Goal: Transaction & Acquisition: Purchase product/service

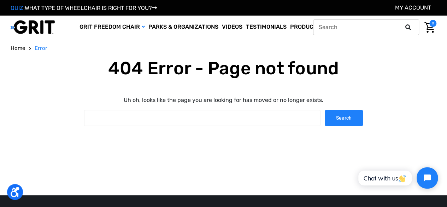
click at [408, 28] on icon at bounding box center [408, 27] width 6 height 6
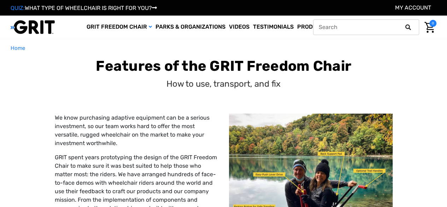
drag, startPoint x: 0, startPoint y: 0, endPoint x: 407, endPoint y: 25, distance: 408.2
click at [407, 25] on icon at bounding box center [408, 27] width 6 height 6
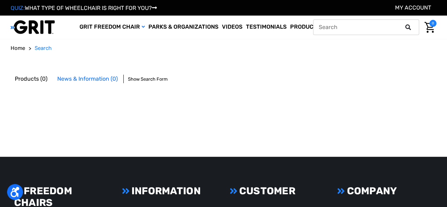
click at [383, 26] on input "text" at bounding box center [366, 27] width 106 height 16
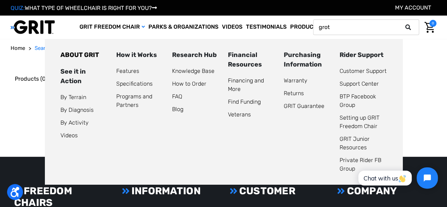
type input "grot"
click at [352, 35] on link "Learn More" at bounding box center [349, 27] width 44 height 23
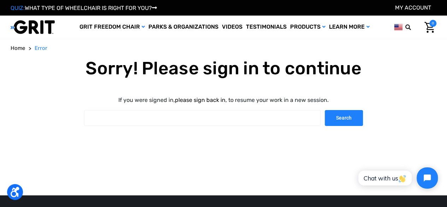
click at [204, 100] on link "please sign back in" at bounding box center [200, 99] width 50 height 7
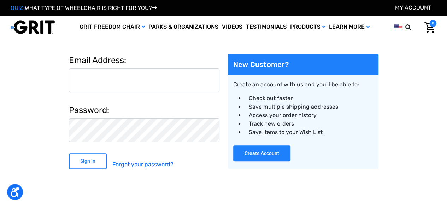
scroll to position [29, 0]
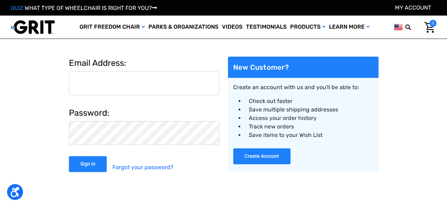
click at [161, 78] on input "Email Address:" at bounding box center [144, 83] width 150 height 24
click at [150, 85] on input "Email Address:" at bounding box center [144, 83] width 150 height 24
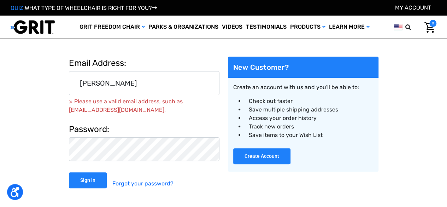
type input "jessicascott22@gmail.com"
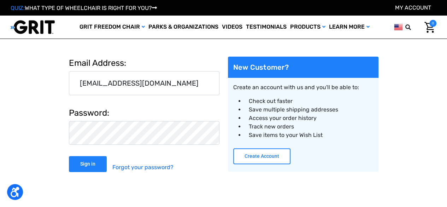
click at [274, 159] on button "Create Account" at bounding box center [261, 156] width 57 height 16
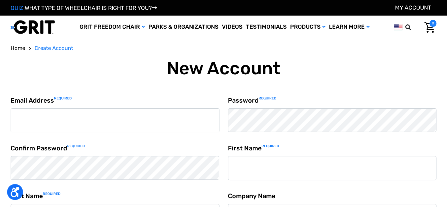
click at [49, 120] on input "Email Address Required" at bounding box center [115, 120] width 209 height 24
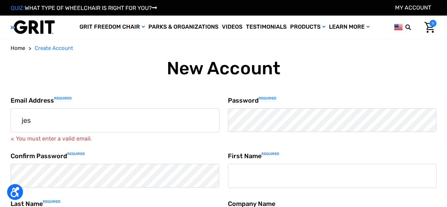
type input "jessicascott22@gmail.com"
type input "Jessica"
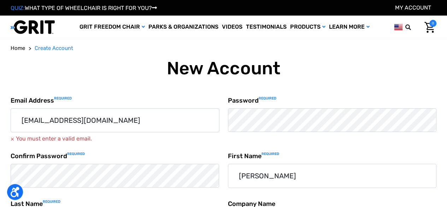
type input "Scott"
type input "2149090616"
type input "27 E 1950 S"
type input "Kaysville"
select select "United States"
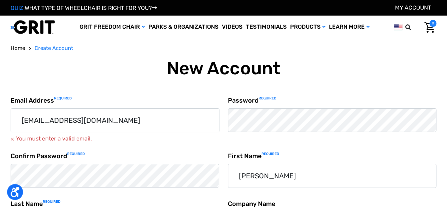
type input "UT"
type input "84037"
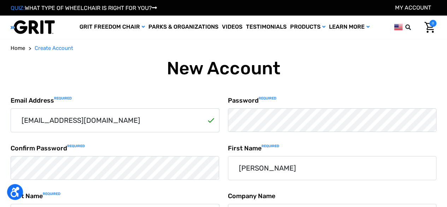
select select "Utah"
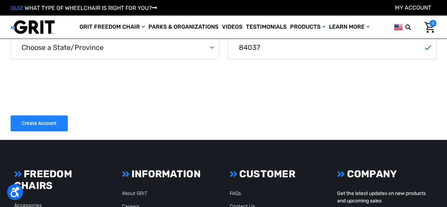
scroll to position [321, 0]
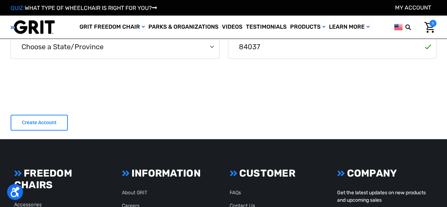
click at [38, 124] on input "Create Account" at bounding box center [39, 122] width 57 height 16
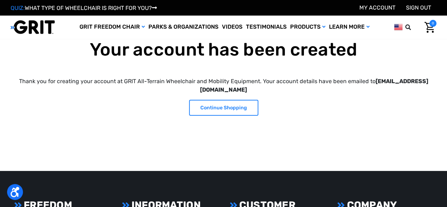
click at [210, 106] on link "Continue Shopping" at bounding box center [223, 108] width 69 height 16
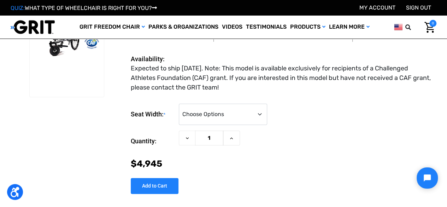
scroll to position [57, 0]
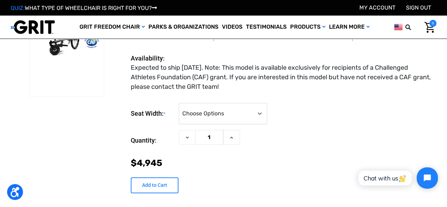
click at [157, 180] on input "Add to Cart" at bounding box center [155, 185] width 48 height 16
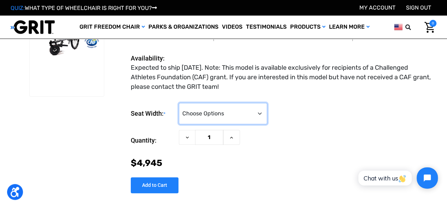
click at [253, 118] on select "Choose Options <10" 11-12"" at bounding box center [223, 113] width 88 height 21
select select "337"
click at [179, 103] on select "Choose Options <10" 11-12"" at bounding box center [223, 113] width 88 height 21
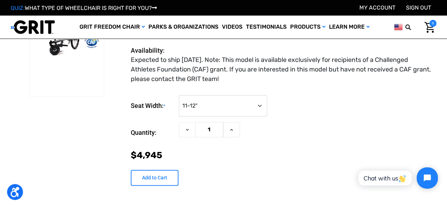
click at [156, 171] on input "Add to Cart" at bounding box center [155, 177] width 48 height 16
type input "Add to Cart"
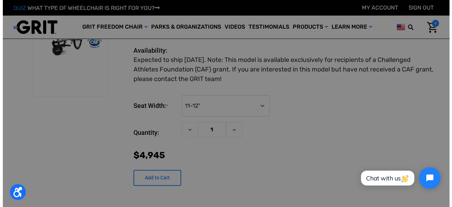
scroll to position [57, 0]
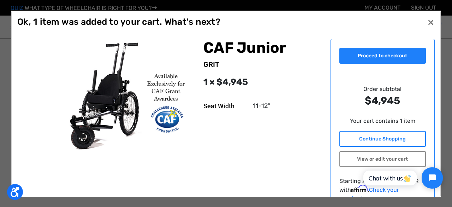
click at [402, 138] on link "Continue Shopping" at bounding box center [382, 138] width 87 height 16
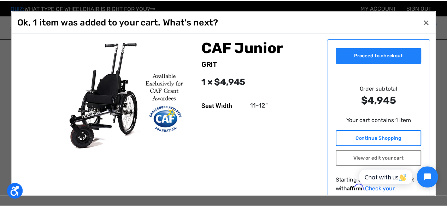
scroll to position [57, 0]
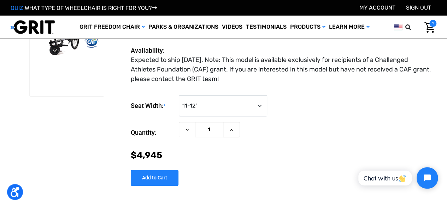
click at [432, 23] on span "1" at bounding box center [432, 23] width 7 height 7
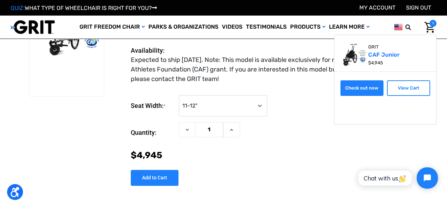
click at [366, 89] on link "Check out now" at bounding box center [361, 88] width 43 height 16
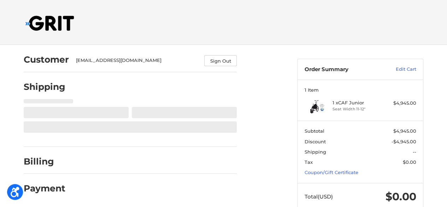
scroll to position [16, 0]
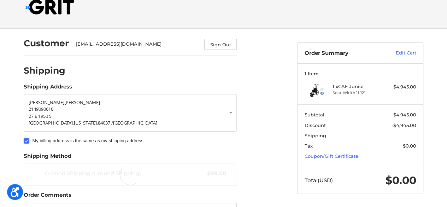
radio input "true"
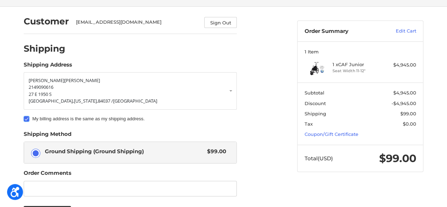
scroll to position [0, 0]
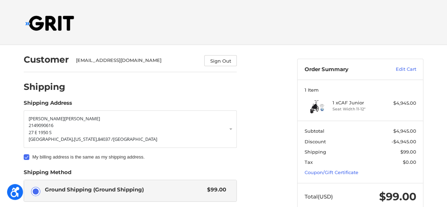
click at [46, 25] on img at bounding box center [49, 23] width 49 height 15
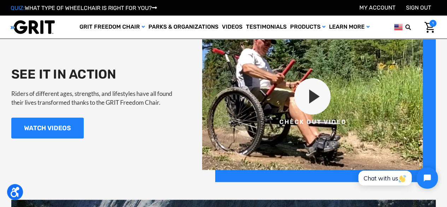
scroll to position [658, 0]
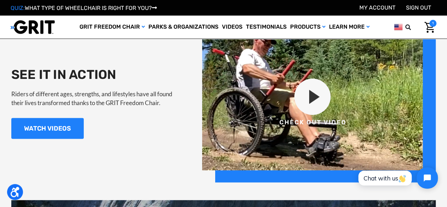
click at [312, 96] on img at bounding box center [318, 102] width 233 height 159
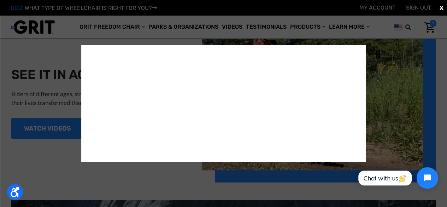
click at [60, 163] on div "X" at bounding box center [223, 103] width 447 height 207
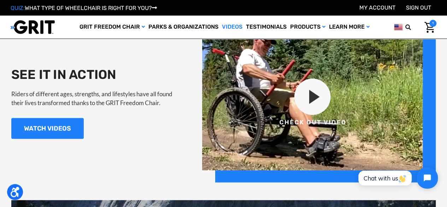
click at [237, 22] on link "Videos" at bounding box center [232, 27] width 24 height 23
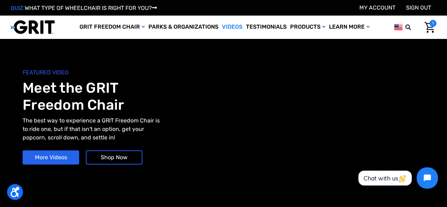
click at [430, 28] on img "Cart with 1 items" at bounding box center [429, 27] width 10 height 11
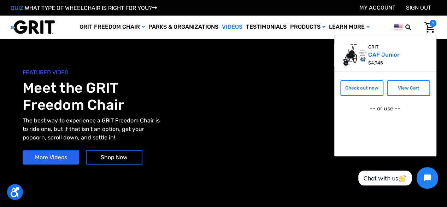
click at [156, 147] on div "FEATURED VIDEO Meet the GRIT Freedom Chair The best way to experience a GRIT Fr…" at bounding box center [123, 116] width 201 height 96
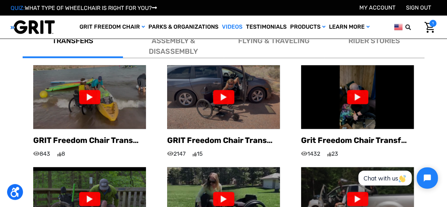
scroll to position [436, 0]
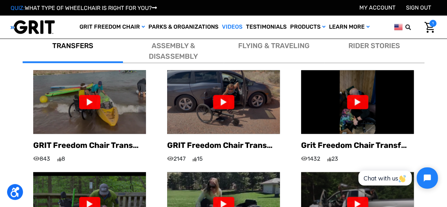
click at [432, 29] on img "Cart with 1 items" at bounding box center [429, 27] width 10 height 11
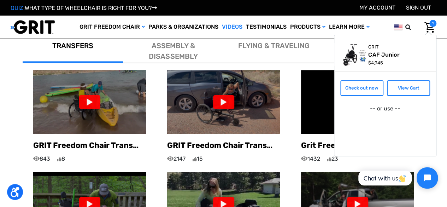
click at [393, 56] on link "CAF Junior" at bounding box center [384, 54] width 33 height 7
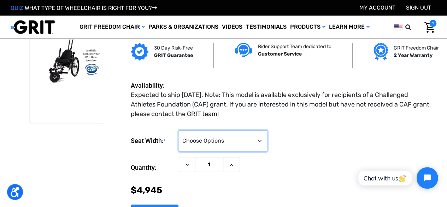
click at [196, 141] on select "Choose Options <10" 11-12"" at bounding box center [223, 140] width 88 height 21
select select "337"
click at [179, 130] on select "Choose Options <10" 11-12"" at bounding box center [223, 140] width 88 height 21
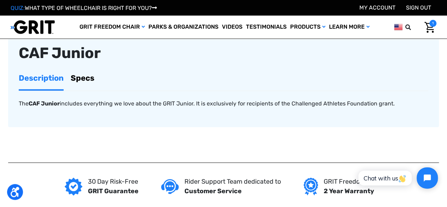
scroll to position [253, 0]
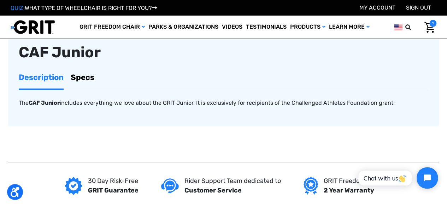
click at [77, 75] on link "Specs" at bounding box center [83, 77] width 24 height 22
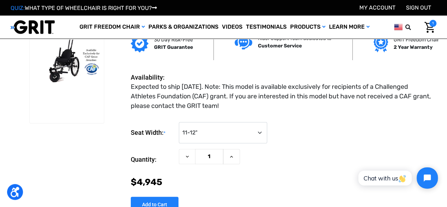
scroll to position [0, 0]
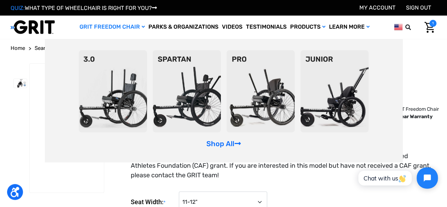
click at [329, 89] on img at bounding box center [334, 91] width 68 height 82
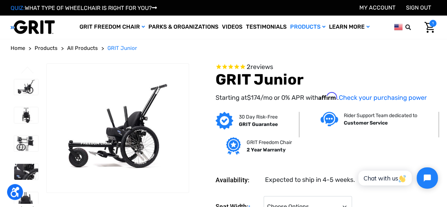
click at [431, 27] on img "Cart with 1 items" at bounding box center [429, 27] width 10 height 11
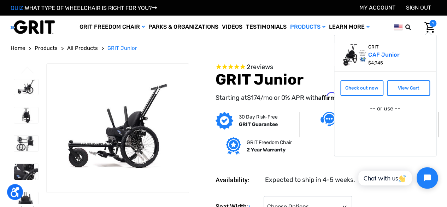
click at [78, 48] on span "All Products" at bounding box center [82, 48] width 31 height 6
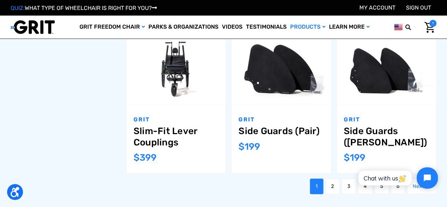
scroll to position [713, 0]
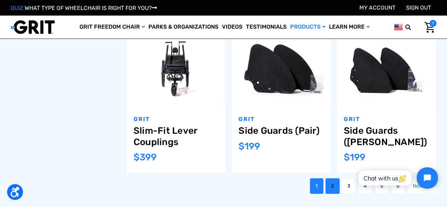
click at [333, 178] on link "2" at bounding box center [332, 186] width 14 height 16
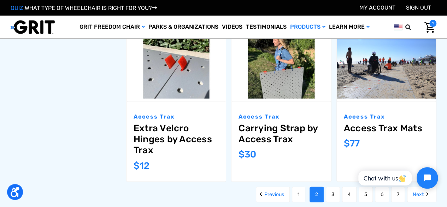
scroll to position [693, 0]
click at [335, 193] on link "3" at bounding box center [333, 195] width 14 height 16
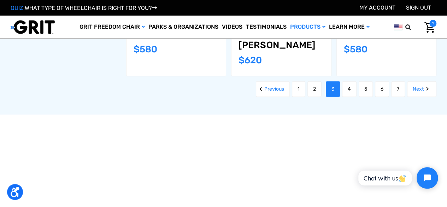
scroll to position [885, 0]
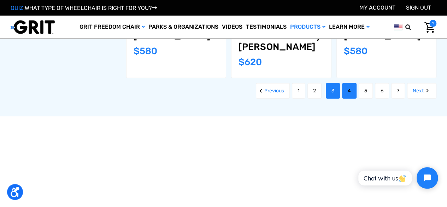
click at [350, 83] on link "4" at bounding box center [349, 91] width 14 height 16
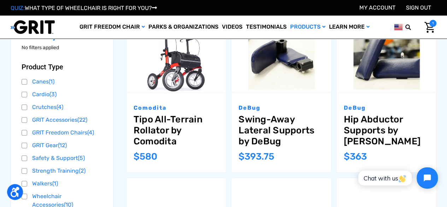
scroll to position [126, 0]
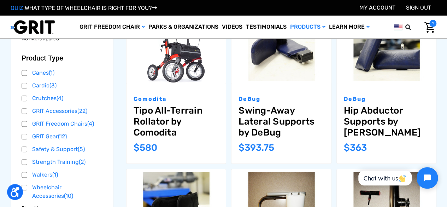
click at [429, 32] on img "Cart with 1 items" at bounding box center [429, 27] width 10 height 11
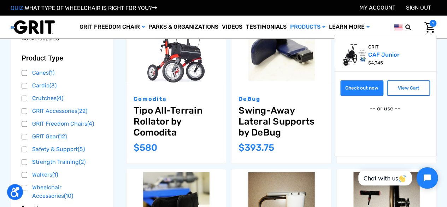
click at [365, 89] on link "Check out now" at bounding box center [361, 88] width 43 height 16
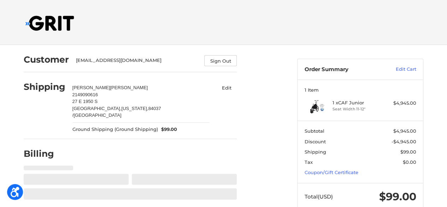
select select "US"
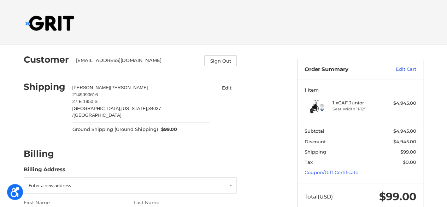
click at [43, 24] on img at bounding box center [49, 23] width 49 height 15
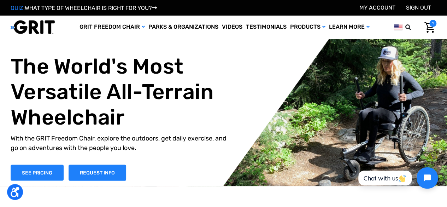
click at [432, 24] on span "1" at bounding box center [432, 23] width 7 height 7
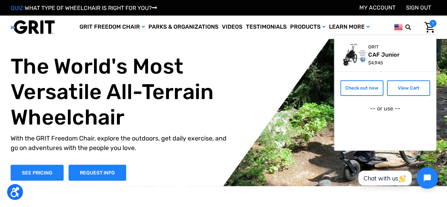
click at [385, 57] on link "CAF Junior" at bounding box center [384, 54] width 33 height 7
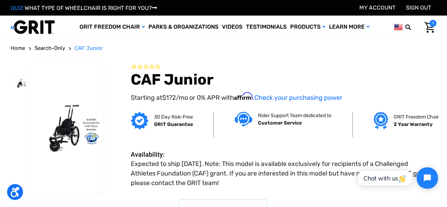
click at [428, 30] on img "Cart with 1 items" at bounding box center [429, 27] width 10 height 11
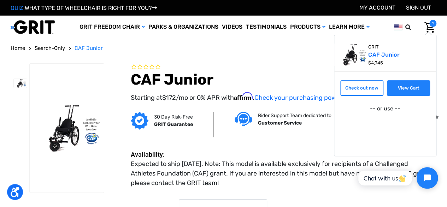
click at [422, 85] on link "View Cart" at bounding box center [408, 88] width 43 height 16
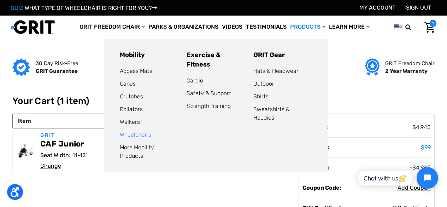
click at [134, 134] on link "Wheelchairs" at bounding box center [135, 134] width 31 height 7
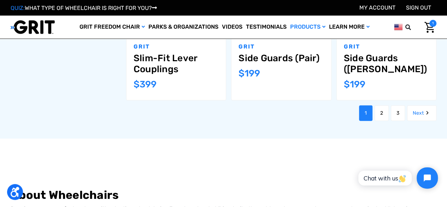
scroll to position [787, 0]
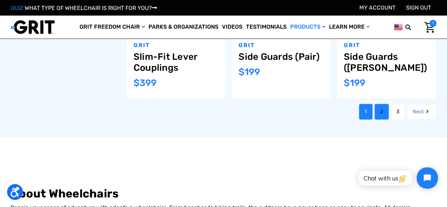
click at [382, 104] on link "2" at bounding box center [381, 112] width 14 height 16
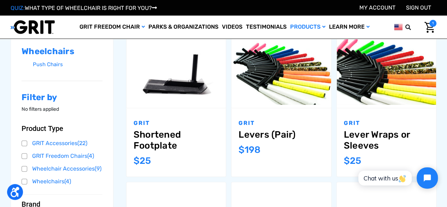
scroll to position [100, 0]
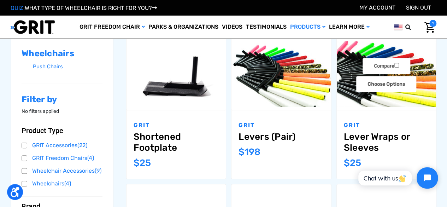
click at [412, 99] on img "Lever Wraps or Sleeves,$25.00\a" at bounding box center [385, 74] width 99 height 66
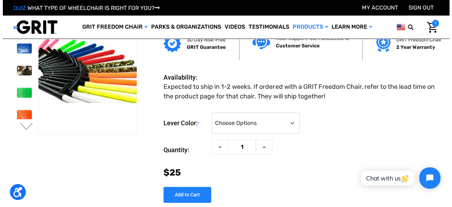
scroll to position [20, 0]
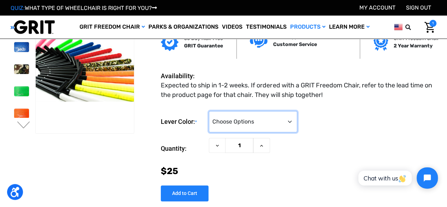
click at [272, 120] on select "Choose Options Black (Lever Sleeves) Blue Camo Green Orange Pink Purple Red Whi…" at bounding box center [253, 121] width 88 height 21
select select "1186"
click at [209, 111] on select "Choose Options Black (Lever Sleeves) Blue Camo Green Orange Pink Purple Red Whi…" at bounding box center [253, 121] width 88 height 21
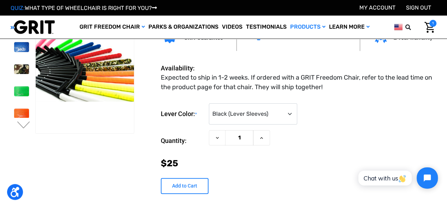
click at [185, 189] on input "Add to Cart" at bounding box center [185, 186] width 48 height 16
type input "Add to Cart"
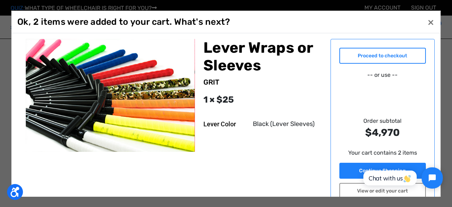
click at [393, 55] on link "Proceed to checkout" at bounding box center [382, 55] width 87 height 16
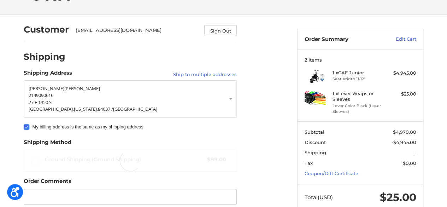
scroll to position [30, 0]
radio input "true"
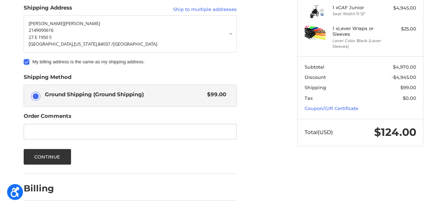
scroll to position [98, 0]
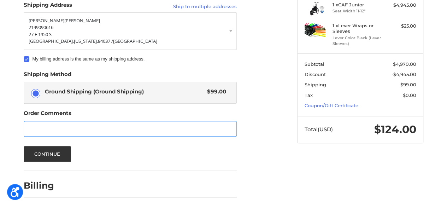
click at [148, 121] on input "Order Comments" at bounding box center [130, 129] width 213 height 16
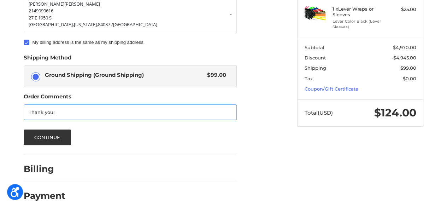
scroll to position [120, 0]
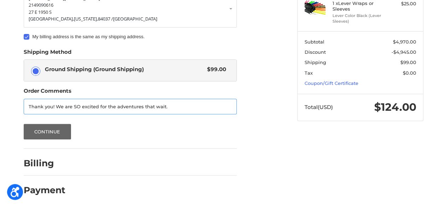
type input "Thank you! We are SO excited for the adventures that wait."
click at [36, 126] on button "Continue" at bounding box center [47, 132] width 47 height 16
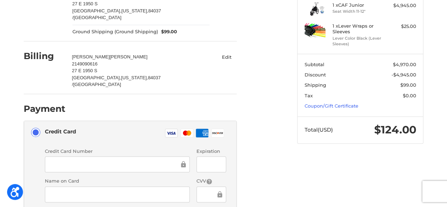
scroll to position [101, 0]
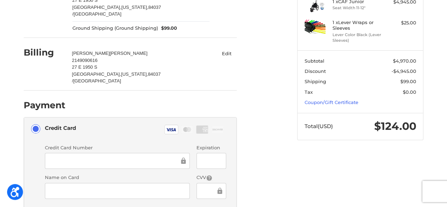
click at [214, 183] on div at bounding box center [210, 191] width 29 height 16
click at [283, 189] on div "Customer jessicascott22@gmail.com Sign Out Shipping Jessica Scott 2149090616 27…" at bounding box center [154, 140] width 273 height 392
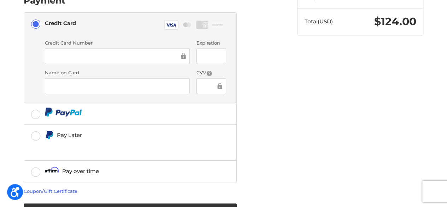
scroll to position [221, 0]
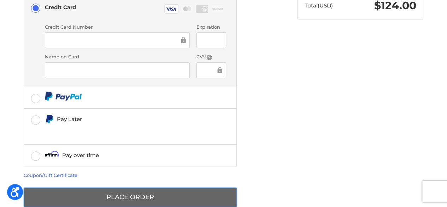
click at [177, 187] on button "Place Order" at bounding box center [130, 196] width 213 height 19
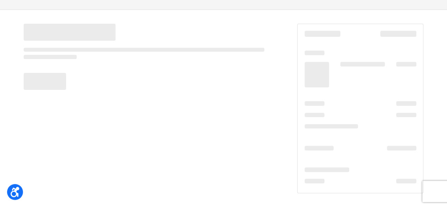
scroll to position [35, 0]
